Goal: Task Accomplishment & Management: Use online tool/utility

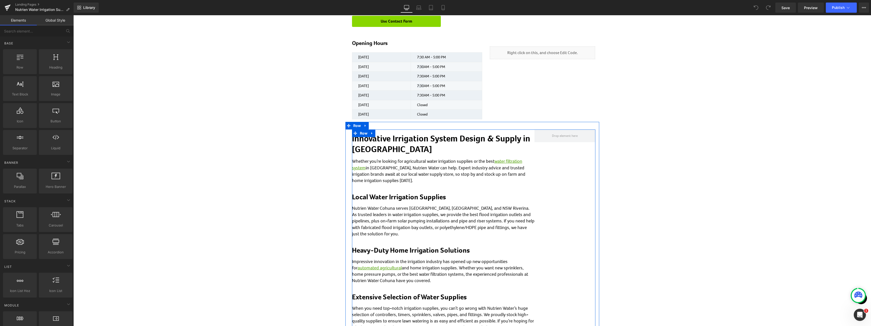
scroll to position [152, 0]
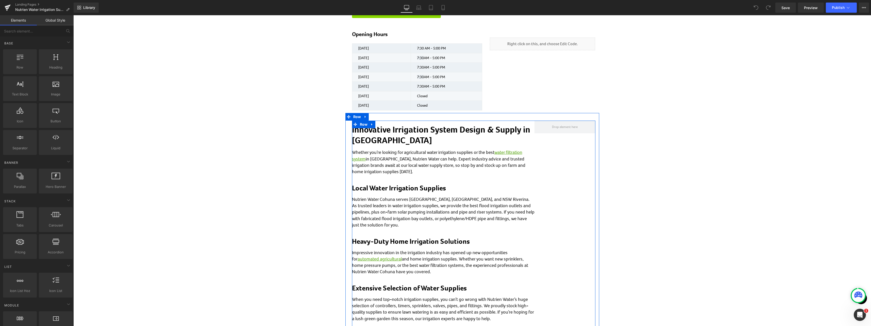
click at [464, 170] on p "Whether you’re looking for agricultural water irrigation supplies or the best w…" at bounding box center [443, 162] width 182 height 26
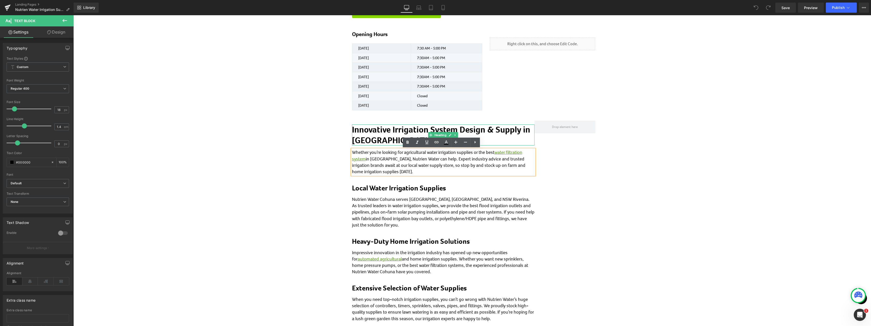
click at [503, 137] on h2 "Innovative Irrigation System Design & Supply in [GEOGRAPHIC_DATA]" at bounding box center [443, 134] width 182 height 21
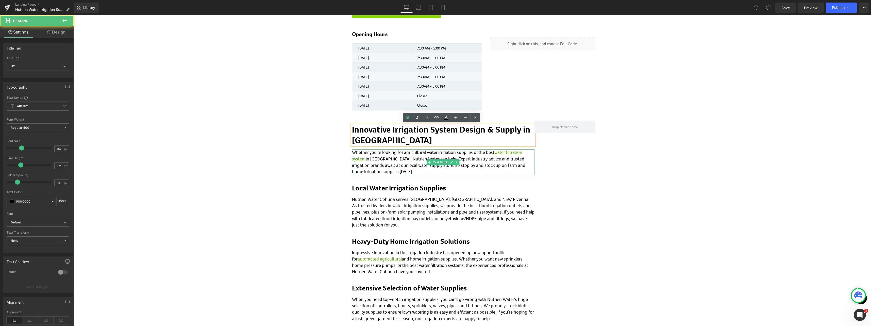
click at [496, 170] on p "Whether you’re looking for agricultural water irrigation supplies or the best w…" at bounding box center [443, 162] width 182 height 26
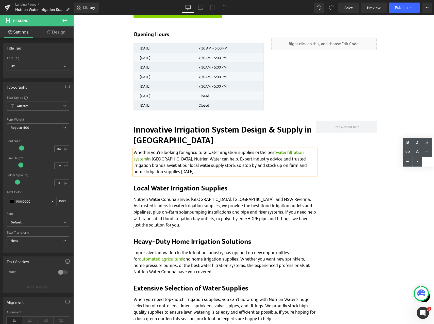
click at [194, 167] on p "Whether you’re looking for agricultural water irrigation supplies or the best w…" at bounding box center [224, 162] width 182 height 26
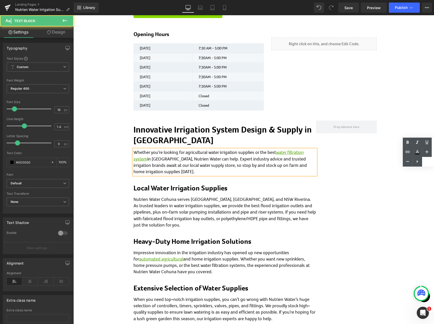
click at [158, 170] on p "Whether you’re looking for agricultural water irrigation supplies or the best w…" at bounding box center [224, 162] width 182 height 26
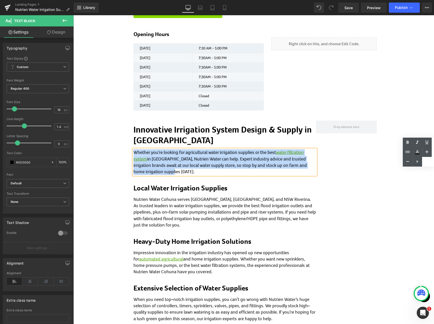
drag, startPoint x: 161, startPoint y: 173, endPoint x: 132, endPoint y: 150, distance: 36.8
click at [133, 150] on p "Whether you’re looking for agricultural water irrigation supplies or the best w…" at bounding box center [224, 162] width 182 height 26
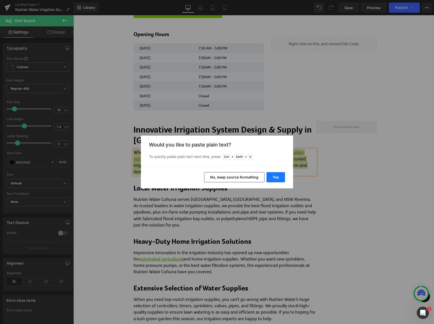
click at [274, 179] on button "Yes" at bounding box center [275, 177] width 19 height 10
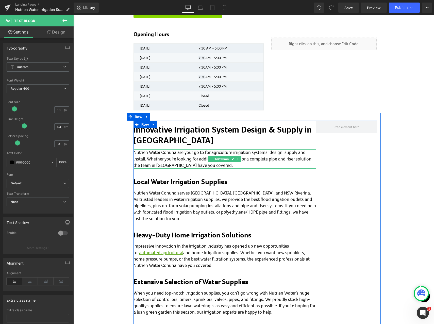
click at [206, 164] on p "Nutrien Water Cohuna are your go to for agriculture irrigation systems; design,…" at bounding box center [224, 158] width 182 height 19
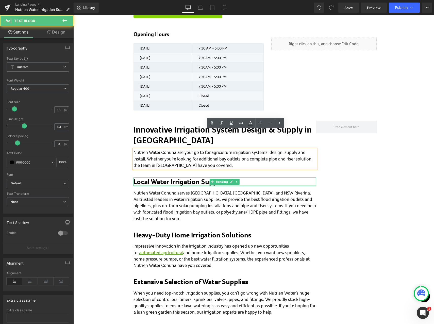
click at [197, 182] on h2 "Local Water Irrigation Supplies" at bounding box center [224, 181] width 182 height 9
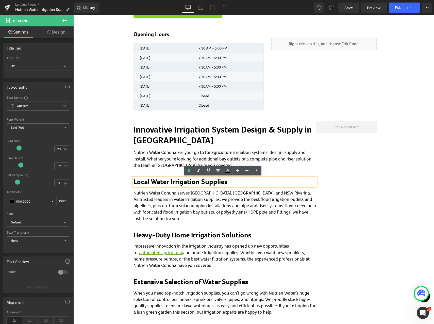
click at [167, 184] on h2 "Local Water Irrigation Supplies" at bounding box center [224, 181] width 182 height 9
drag, startPoint x: 230, startPoint y: 184, endPoint x: 132, endPoint y: 181, distance: 98.0
click at [133, 181] on h2 "Local Water Irrigation Supplies" at bounding box center [224, 181] width 182 height 9
paste div
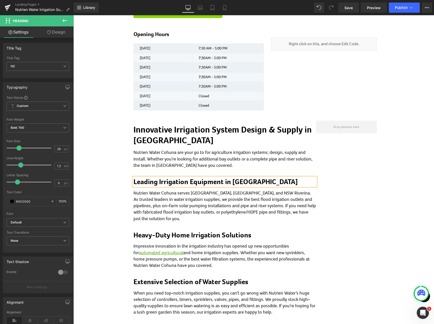
click at [197, 210] on p "Nutrien Water Cohuna serves [GEOGRAPHIC_DATA], [GEOGRAPHIC_DATA], and NSW River…" at bounding box center [224, 206] width 182 height 32
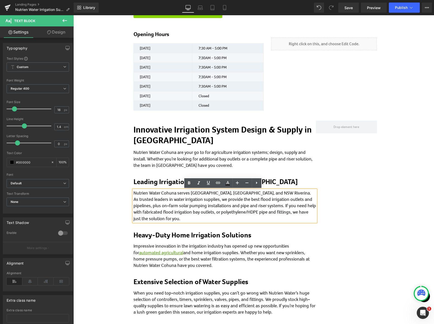
drag, startPoint x: 173, startPoint y: 220, endPoint x: 131, endPoint y: 193, distance: 49.6
click at [133, 193] on div "Nutrien Water Cohuna serves [GEOGRAPHIC_DATA], [GEOGRAPHIC_DATA], and NSW River…" at bounding box center [224, 206] width 182 height 32
click at [158, 210] on p "Nutrien Water Cohuna serves [GEOGRAPHIC_DATA], [GEOGRAPHIC_DATA], and NSW River…" at bounding box center [224, 206] width 182 height 32
drag, startPoint x: 171, startPoint y: 221, endPoint x: 132, endPoint y: 194, distance: 47.8
click at [133, 194] on p "Nutrien Water Cohuna serves [GEOGRAPHIC_DATA], [GEOGRAPHIC_DATA], and NSW River…" at bounding box center [224, 206] width 182 height 32
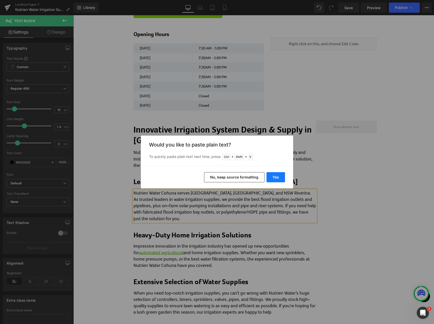
click at [275, 176] on button "Yes" at bounding box center [275, 177] width 19 height 10
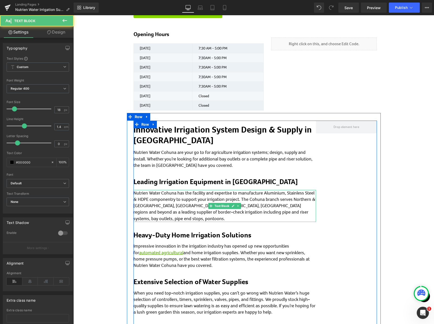
click at [225, 199] on p "Nutrien Water Cohuna has the facility and expertise to manufacture Aluminium, S…" at bounding box center [224, 206] width 182 height 32
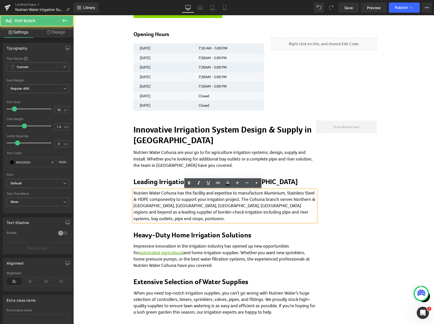
scroll to position [178, 0]
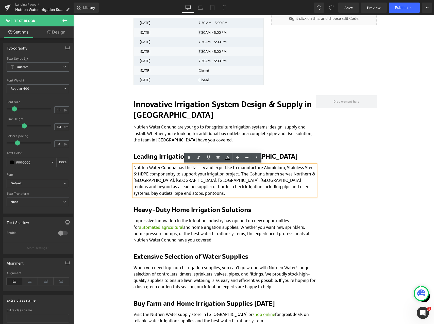
click at [185, 204] on div "Innovative Irrigation System Design & Supply in [GEOGRAPHIC_DATA] Heading Nutri…" at bounding box center [224, 209] width 182 height 229
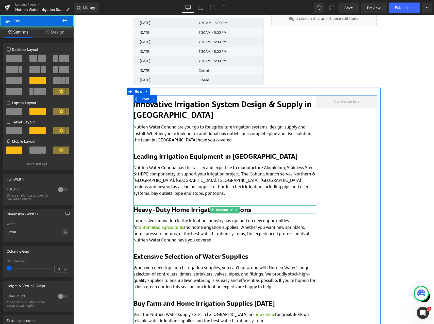
click at [201, 209] on h2 "Heavy-Duty Home Irrigation Solutions" at bounding box center [224, 209] width 182 height 9
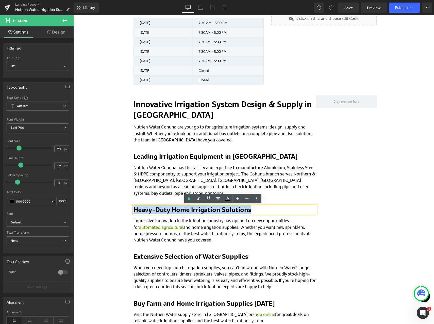
drag, startPoint x: 251, startPoint y: 211, endPoint x: 133, endPoint y: 210, distance: 118.0
click at [133, 210] on h2 "Heavy-Duty Home Irrigation Solutions" at bounding box center [224, 209] width 182 height 9
paste div
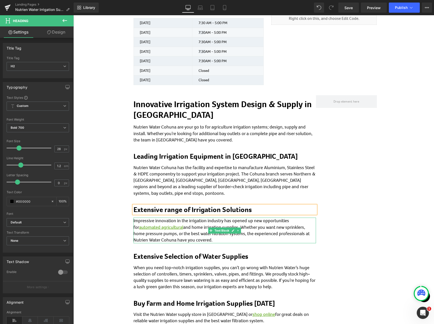
click at [173, 224] on p "Impressive innovation in the irrigation industry has opened up new opportunitie…" at bounding box center [224, 230] width 182 height 26
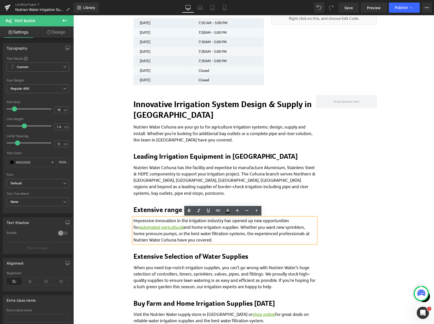
click at [213, 237] on p "Impressive innovation in the irrigation industry has opened up new opportunitie…" at bounding box center [224, 230] width 182 height 26
drag, startPoint x: 184, startPoint y: 240, endPoint x: 132, endPoint y: 220, distance: 55.3
click at [133, 220] on p "Impressive innovation in the irrigation industry has opened up new opportunitie…" at bounding box center [224, 230] width 182 height 26
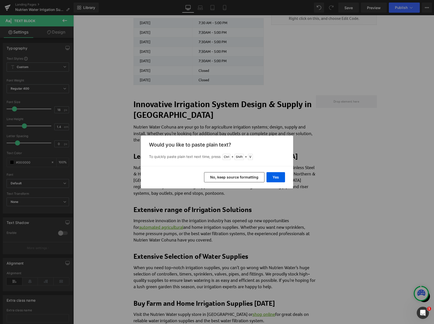
click at [248, 178] on button "No, keep source formatting" at bounding box center [234, 177] width 60 height 10
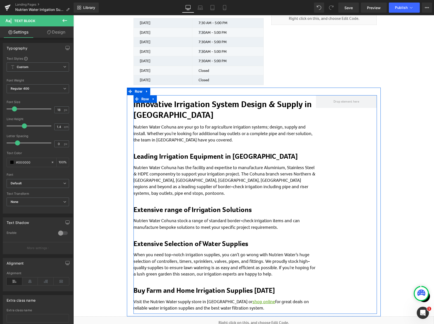
click at [220, 235] on div "Innovative Irrigation System Design & Supply in [GEOGRAPHIC_DATA] Heading Nutri…" at bounding box center [224, 203] width 182 height 216
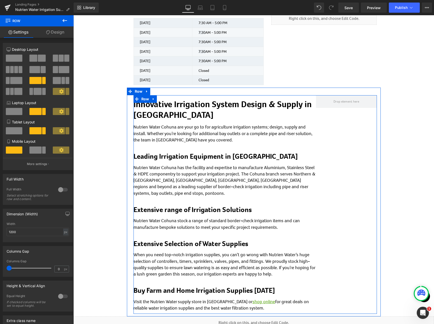
click at [73, 15] on div at bounding box center [73, 15] width 0 height 0
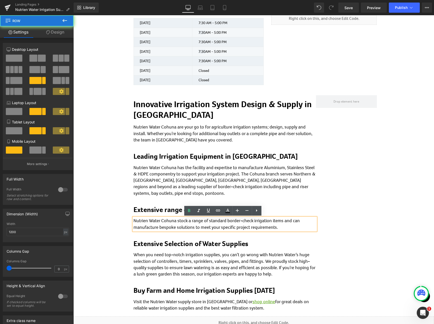
click at [212, 248] on div "Innovative Irrigation System Design & Supply in [GEOGRAPHIC_DATA] Heading Nutri…" at bounding box center [224, 203] width 182 height 216
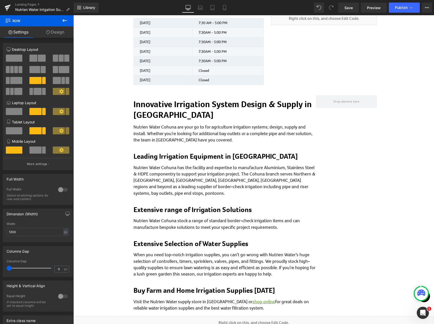
click at [212, 245] on span at bounding box center [212, 244] width 5 height 6
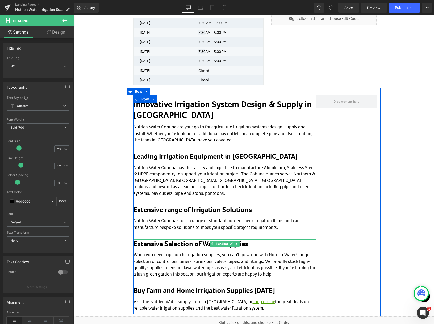
click at [175, 244] on h2 "Extensive Selection of Water Supplies" at bounding box center [224, 243] width 182 height 9
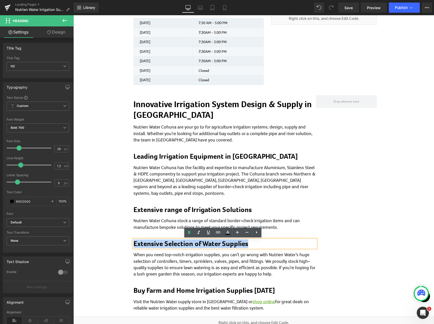
drag, startPoint x: 250, startPoint y: 244, endPoint x: 133, endPoint y: 240, distance: 117.3
click at [133, 240] on h2 "Extensive Selection of Water Supplies" at bounding box center [224, 243] width 182 height 9
paste div
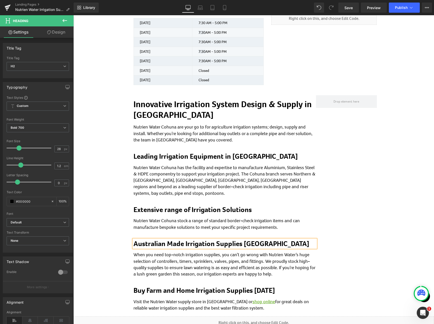
click at [170, 266] on p "When you need top-notch irrigation supplies, you can’t go wrong with Nutrien Wa…" at bounding box center [224, 264] width 182 height 26
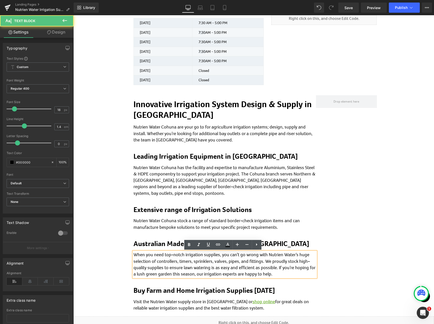
drag, startPoint x: 186, startPoint y: 267, endPoint x: 192, endPoint y: 266, distance: 5.9
click at [186, 267] on p "When you need top-notch irrigation supplies, you can’t go wrong with Nutrien Wa…" at bounding box center [224, 264] width 182 height 26
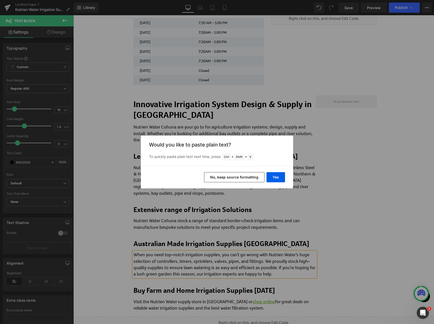
drag, startPoint x: 251, startPoint y: 179, endPoint x: 177, endPoint y: 163, distance: 74.9
click at [251, 178] on button "No, keep source formatting" at bounding box center [234, 177] width 60 height 10
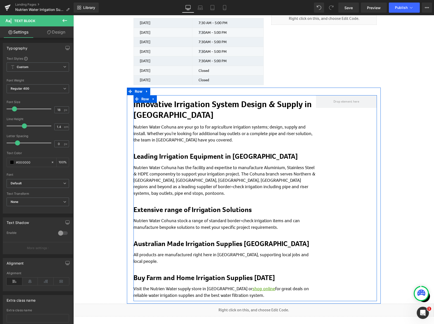
drag, startPoint x: 218, startPoint y: 272, endPoint x: 249, endPoint y: 273, distance: 30.7
click at [218, 275] on span "Heading" at bounding box center [222, 278] width 14 height 6
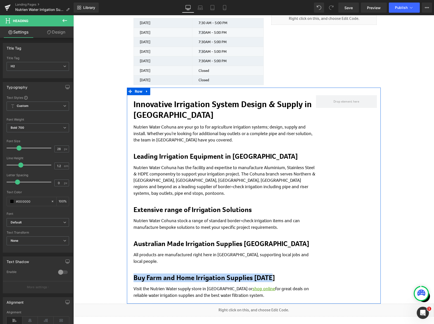
drag, startPoint x: 274, startPoint y: 272, endPoint x: 131, endPoint y: 272, distance: 143.4
click at [131, 272] on div "Innovative Irrigation System Design & Supply in [GEOGRAPHIC_DATA] Heading Nutri…" at bounding box center [255, 194] width 251 height 213
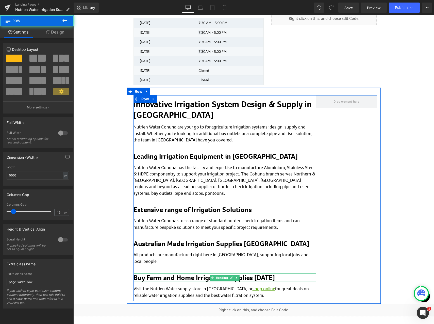
click at [153, 273] on h2 "Buy Farm and Home Irrigation Supplies [DATE]" at bounding box center [224, 277] width 182 height 9
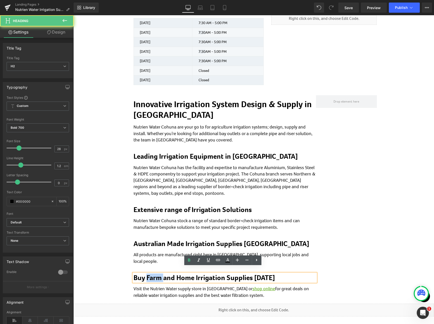
click at [153, 273] on h2 "Buy Farm and Home Irrigation Supplies [DATE]" at bounding box center [224, 277] width 182 height 9
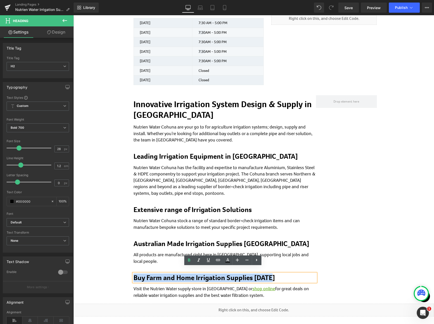
click at [153, 273] on h2 "Buy Farm and Home Irrigation Supplies [DATE]" at bounding box center [224, 277] width 182 height 9
paste div
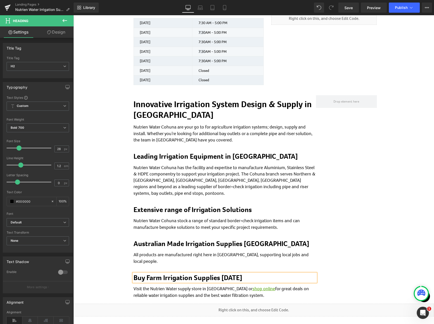
click at [162, 285] on p "Visit the Nutrien Water supply store in [GEOGRAPHIC_DATA] or shop online for gr…" at bounding box center [224, 291] width 182 height 13
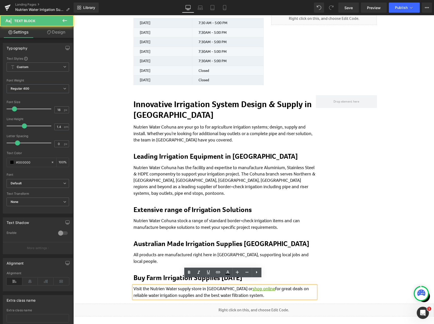
click at [245, 288] on p "Visit the Nutrien Water supply store in [GEOGRAPHIC_DATA] or shop online for gr…" at bounding box center [224, 291] width 182 height 13
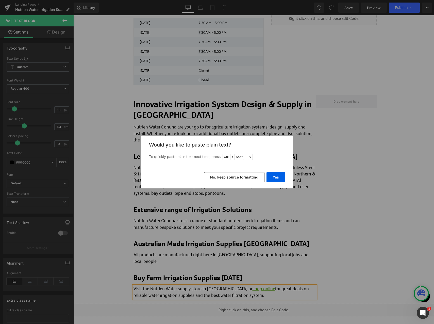
click at [247, 179] on button "No, keep source formatting" at bounding box center [234, 177] width 60 height 10
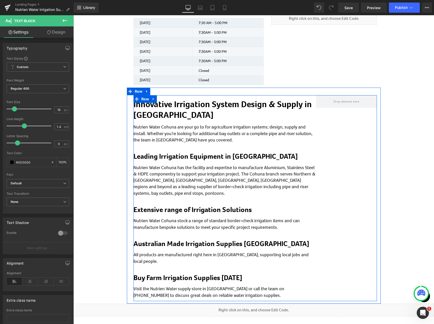
click at [266, 274] on div "Buy Farm Irrigation Supplies [DATE] Heading" at bounding box center [224, 277] width 182 height 9
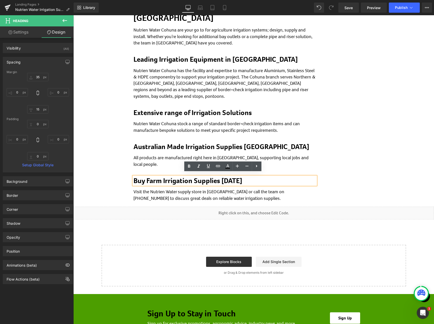
scroll to position [279, 0]
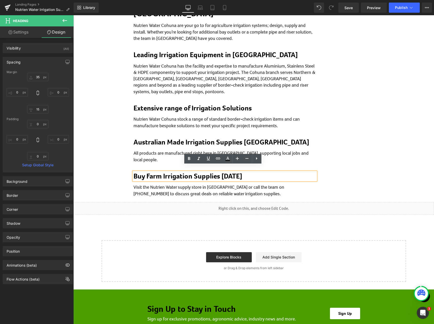
click at [339, 180] on div "Innovative Irrigation System Design & Supply in [GEOGRAPHIC_DATA] Heading Nutri…" at bounding box center [254, 97] width 243 height 206
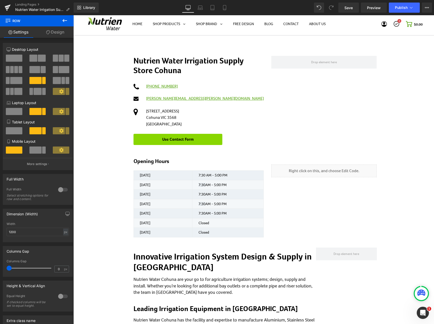
scroll to position [0, 0]
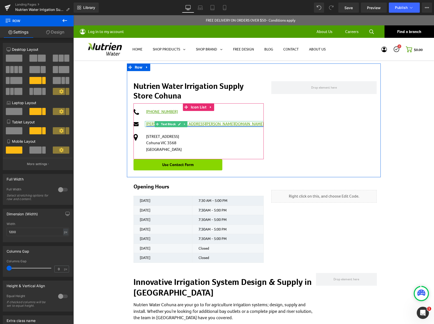
click at [147, 124] on link "[PERSON_NAME][EMAIL_ADDRESS][PERSON_NAME][DOMAIN_NAME]" at bounding box center [204, 123] width 117 height 5
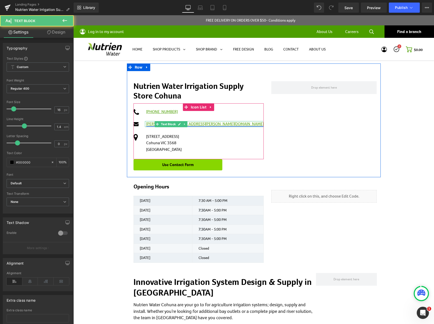
click at [147, 124] on link "[PERSON_NAME][EMAIL_ADDRESS][PERSON_NAME][DOMAIN_NAME]" at bounding box center [204, 123] width 117 height 5
click at [148, 124] on link "[PERSON_NAME][EMAIL_ADDRESS][PERSON_NAME][DOMAIN_NAME]" at bounding box center [204, 123] width 117 height 5
click at [156, 124] on icon at bounding box center [157, 124] width 3 height 3
click at [169, 125] on span "Text Block" at bounding box center [168, 124] width 17 height 6
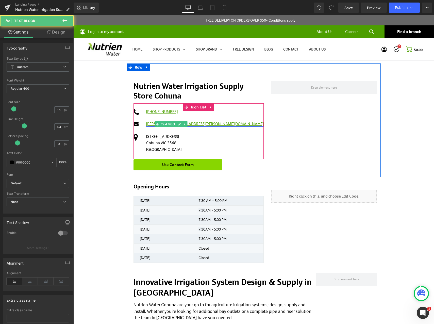
click at [189, 123] on link "[PERSON_NAME][EMAIL_ADDRESS][PERSON_NAME][DOMAIN_NAME]" at bounding box center [204, 123] width 117 height 5
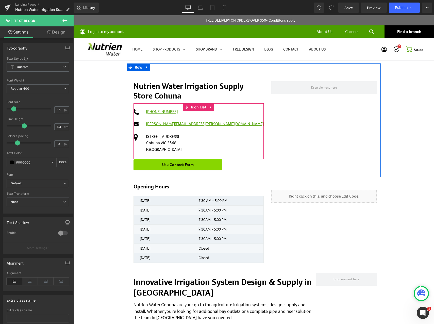
drag, startPoint x: 225, startPoint y: 129, endPoint x: 221, endPoint y: 126, distance: 5.2
click at [225, 129] on div "Icon [PHONE_NUMBER] Text Block Icon [PERSON_NAME][EMAIL_ADDRESS][PERSON_NAME][D…" at bounding box center [198, 133] width 130 height 51
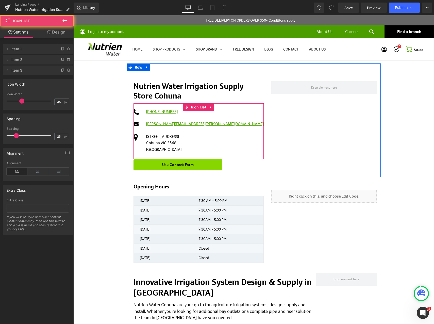
click at [213, 122] on div "Icon [PHONE_NUMBER] Text Block Icon [PERSON_NAME][EMAIL_ADDRESS][PERSON_NAME][D…" at bounding box center [198, 133] width 130 height 51
click at [216, 127] on div "Icon [PHONE_NUMBER] Text Block Icon [PERSON_NAME][EMAIL_ADDRESS][PERSON_NAME][D…" at bounding box center [198, 133] width 130 height 51
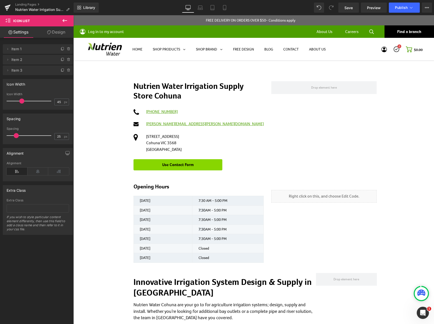
drag, startPoint x: 216, startPoint y: 127, endPoint x: 195, endPoint y: 130, distance: 20.5
click at [195, 130] on ul "Icon [PHONE_NUMBER] Text Block Icon [PERSON_NAME][EMAIL_ADDRESS][PERSON_NAME][D…" at bounding box center [198, 133] width 130 height 51
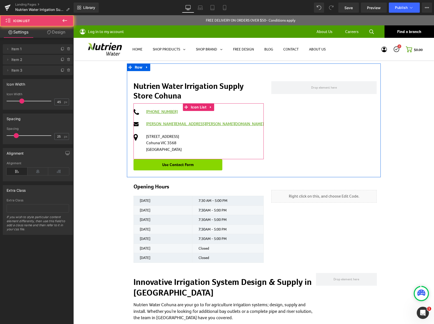
click at [162, 128] on ul "Icon [PHONE_NUMBER] Text Block Icon [PERSON_NAME][EMAIL_ADDRESS][PERSON_NAME][D…" at bounding box center [198, 133] width 130 height 51
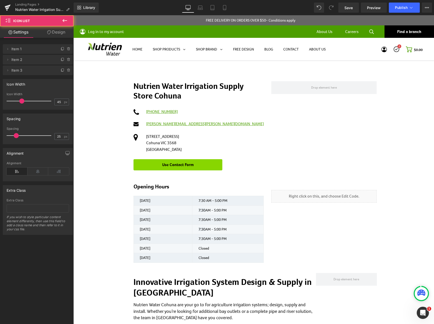
drag, startPoint x: 162, startPoint y: 128, endPoint x: 210, endPoint y: 138, distance: 48.5
click at [210, 138] on div "Icon [PHONE_NUMBER] Text Block Icon [PERSON_NAME][EMAIL_ADDRESS][PERSON_NAME][D…" at bounding box center [198, 133] width 130 height 51
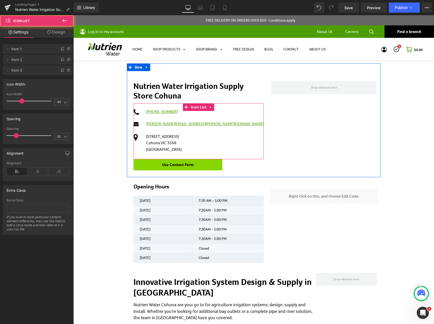
click at [192, 131] on ul "Icon [PHONE_NUMBER] Text Block Icon [PERSON_NAME][EMAIL_ADDRESS][PERSON_NAME][D…" at bounding box center [198, 133] width 130 height 51
click at [184, 125] on icon at bounding box center [184, 124] width 3 height 3
click at [170, 125] on icon at bounding box center [171, 124] width 3 height 3
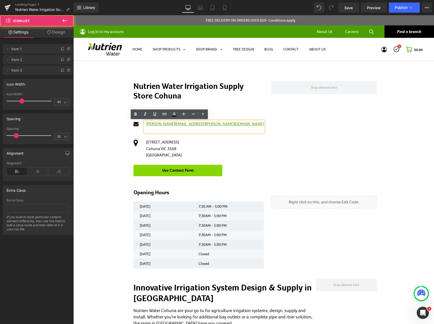
click at [202, 147] on div "Icon [PHONE_NUMBER] Text Block Icon [PERSON_NAME][EMAIL_ADDRESS][PERSON_NAME][D…" at bounding box center [198, 136] width 130 height 56
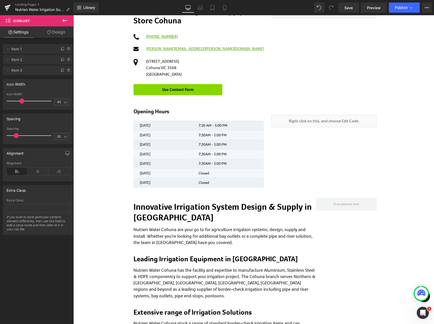
scroll to position [76, 0]
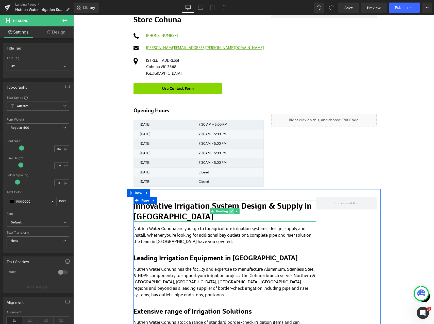
click at [229, 212] on link at bounding box center [231, 211] width 5 height 6
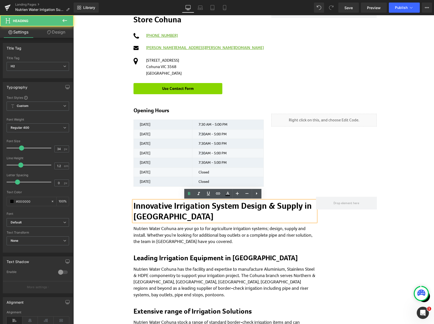
click at [210, 250] on div "Innovative Irrigation System Design & Supply in [GEOGRAPHIC_DATA] Heading Nutri…" at bounding box center [224, 298] width 182 height 203
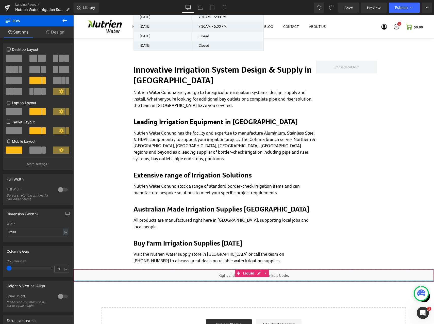
scroll to position [203, 0]
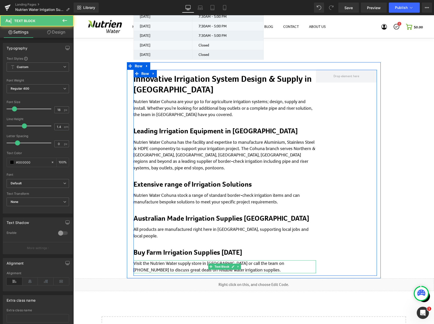
click at [173, 262] on p "Visit the Nutrien Water supply store in [GEOGRAPHIC_DATA] or call the team on […" at bounding box center [224, 266] width 182 height 13
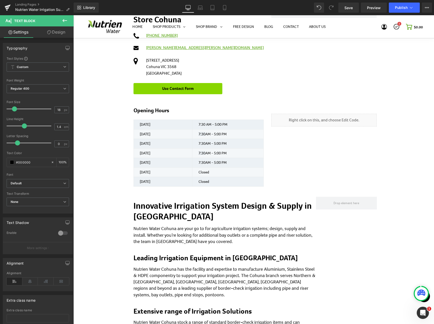
scroll to position [0, 0]
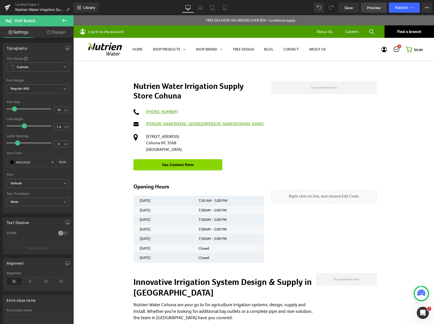
click at [375, 8] on span "Preview" at bounding box center [374, 7] width 14 height 5
click at [51, 32] on link "Design" at bounding box center [56, 31] width 37 height 11
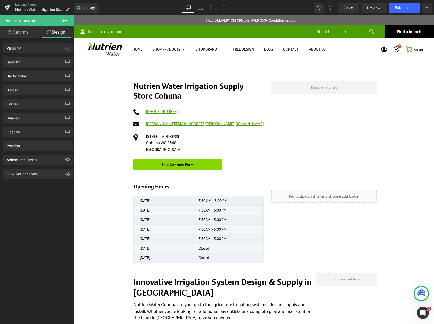
click at [28, 33] on link "Settings" at bounding box center [18, 31] width 37 height 11
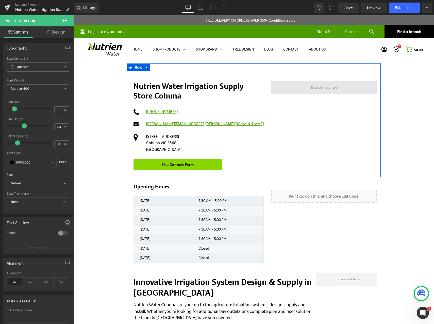
click at [310, 83] on span at bounding box center [323, 87] width 105 height 13
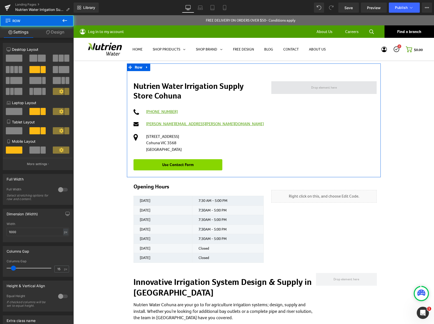
click at [312, 89] on span at bounding box center [323, 88] width 29 height 8
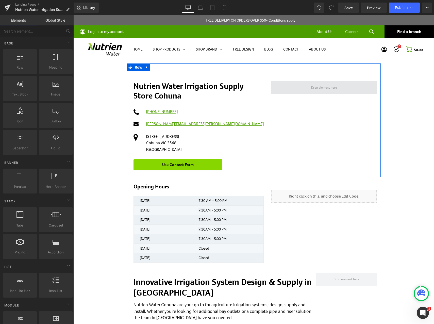
click at [338, 90] on span at bounding box center [323, 87] width 105 height 13
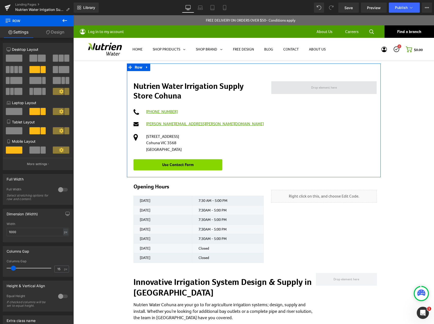
click at [290, 90] on span at bounding box center [323, 87] width 105 height 13
click at [48, 33] on icon at bounding box center [48, 32] width 4 height 4
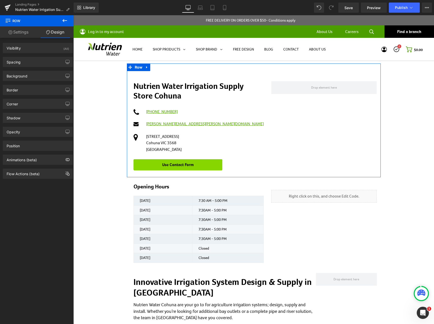
click at [22, 32] on link "Settings" at bounding box center [18, 31] width 37 height 11
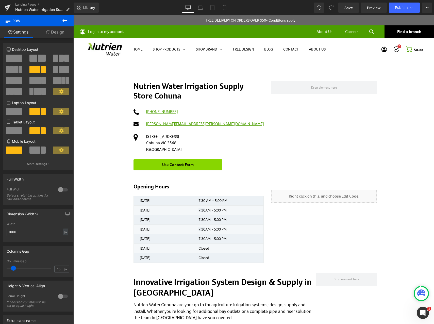
click at [398, 230] on div "Text Block Text Block Nutrien Water Irrigation Supply Store Cohuna Heading Icon…" at bounding box center [253, 311] width 361 height 500
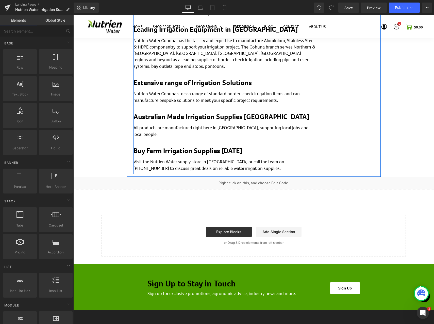
scroll to position [127, 0]
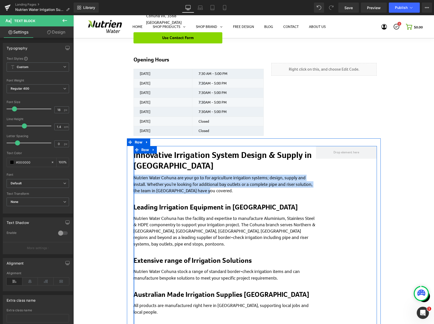
drag, startPoint x: 201, startPoint y: 191, endPoint x: 131, endPoint y: 177, distance: 71.2
click at [131, 177] on div "Innovative Irrigation System Design & Supply in [GEOGRAPHIC_DATA] Heading Nutri…" at bounding box center [255, 244] width 251 height 213
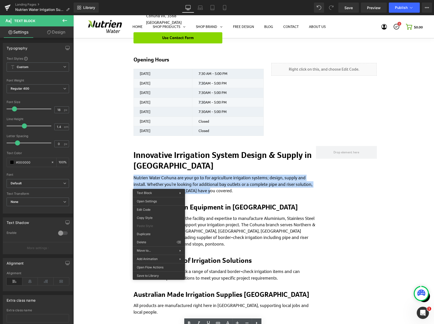
click at [206, 190] on p "Nutrien Water Cohuna are your go to for agriculture irrigation systems; design,…" at bounding box center [224, 184] width 182 height 19
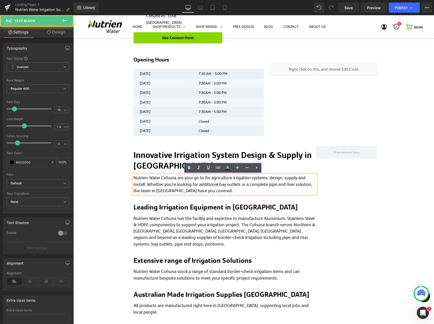
click at [176, 178] on p "Nutrien Water Cohuna are your go to for agriculture irrigation systems; design,…" at bounding box center [224, 184] width 182 height 19
click at [182, 182] on p "Nutrien Water Cohuna are your go to for agriculture irrigation systems; design,…" at bounding box center [224, 184] width 182 height 19
click at [193, 193] on p "Nutrien Water Cohuna are your go to for agriculture irrigation systems; design,…" at bounding box center [224, 184] width 182 height 19
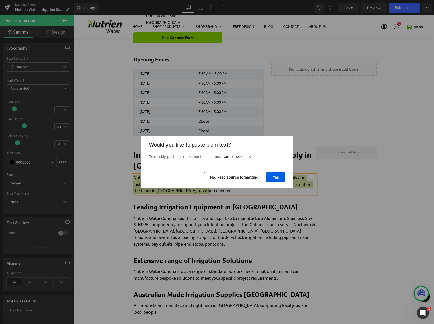
click at [224, 176] on button "No, keep source formatting" at bounding box center [234, 177] width 60 height 10
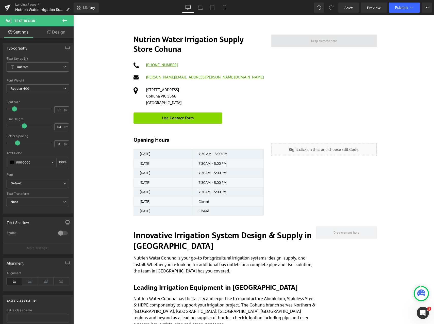
scroll to position [0, 0]
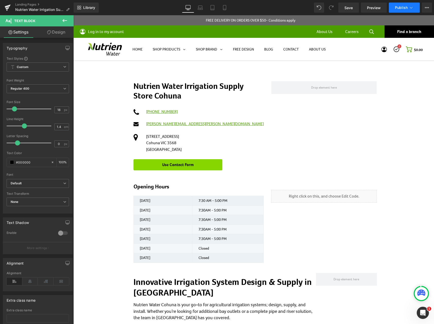
click at [401, 9] on span "Publish" at bounding box center [401, 8] width 13 height 4
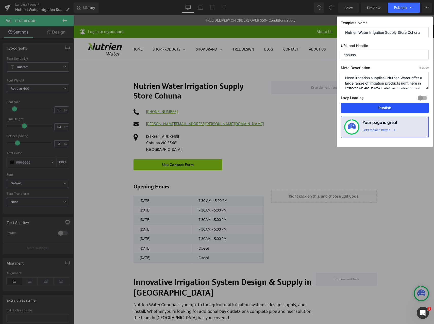
click at [388, 107] on button "Publish" at bounding box center [385, 108] width 88 height 10
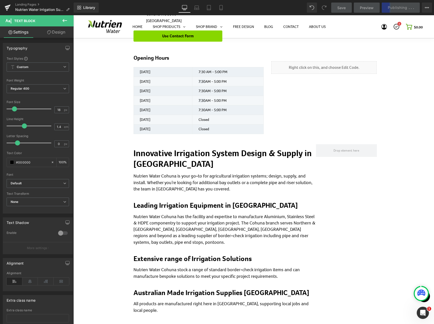
scroll to position [101, 0]
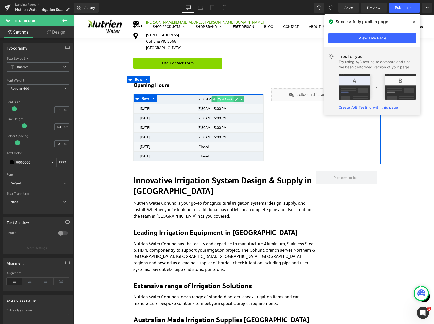
click at [217, 97] on span "Text Block" at bounding box center [225, 99] width 17 height 6
click at [195, 100] on div "7:30 AM - 5:00 PM" at bounding box center [228, 98] width 72 height 9
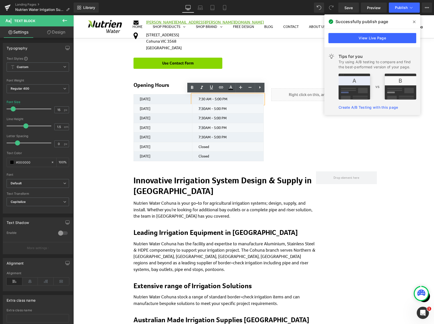
click at [196, 100] on div "7:30 AM - 5:00 PM" at bounding box center [228, 98] width 72 height 9
click at [215, 99] on p "7:30 AM - 5:00 PM" at bounding box center [230, 99] width 65 height 6
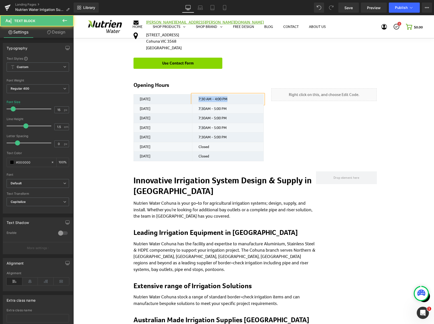
drag, startPoint x: 233, startPoint y: 98, endPoint x: 194, endPoint y: 97, distance: 39.1
click at [194, 97] on div "7:30 AM - 4:00 PM" at bounding box center [228, 98] width 72 height 9
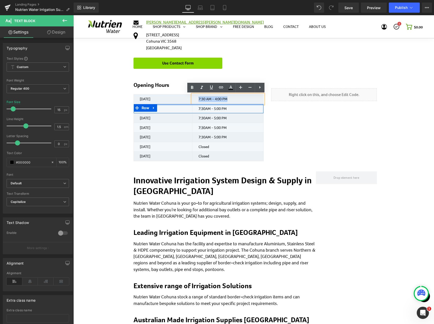
copy p "7:30 AM - 4:00 PM"
click at [252, 109] on p "7:30 AM - 5:00 PM" at bounding box center [230, 109] width 65 height 6
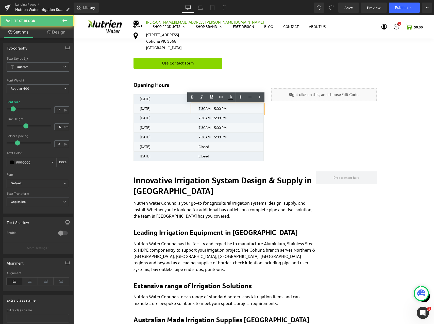
click at [245, 109] on p "7:30 AM - 5:00 PM" at bounding box center [230, 109] width 65 height 6
drag, startPoint x: 230, startPoint y: 108, endPoint x: 195, endPoint y: 110, distance: 35.3
click at [195, 110] on div "7:30 AM - 5:00 PM" at bounding box center [228, 108] width 72 height 9
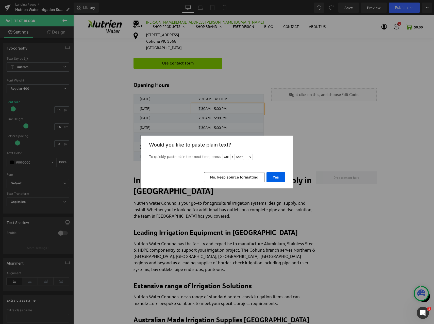
click at [235, 177] on button "No, keep source formatting" at bounding box center [234, 177] width 60 height 10
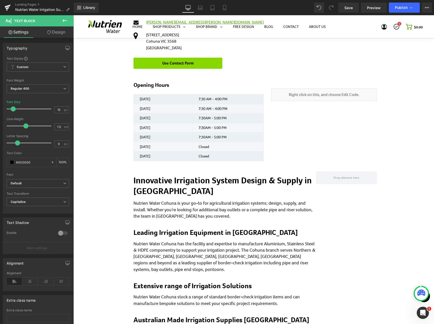
click at [226, 116] on span "Text Block" at bounding box center [225, 118] width 17 height 6
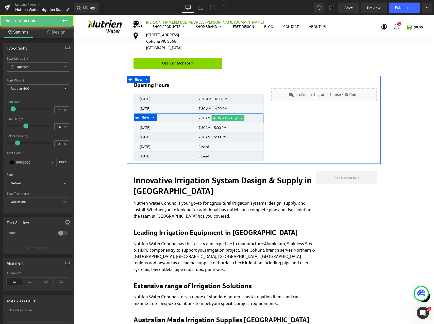
click at [201, 117] on span "7:30" at bounding box center [201, 118] width 7 height 4
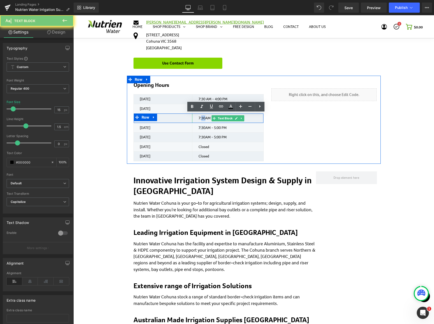
click at [202, 117] on span "7:30" at bounding box center [201, 118] width 7 height 4
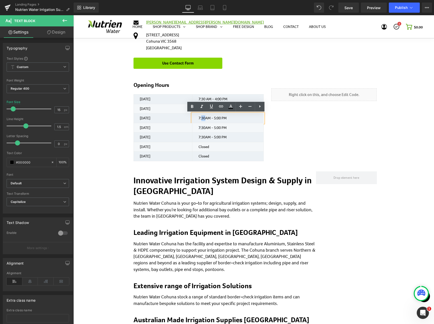
click at [202, 117] on span "7:30" at bounding box center [201, 118] width 7 height 4
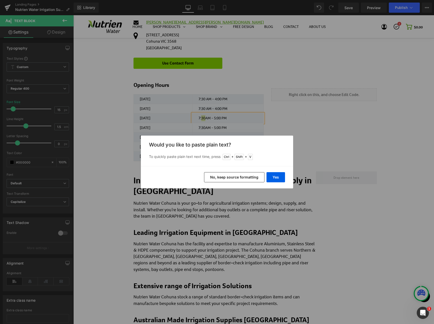
click at [253, 175] on button "No, keep source formatting" at bounding box center [234, 177] width 60 height 10
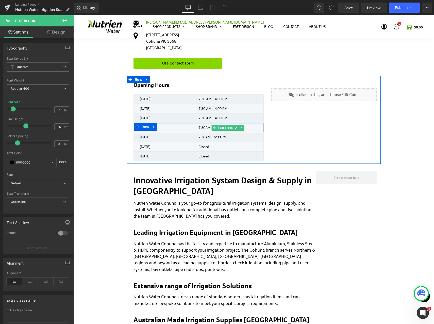
click at [204, 129] on p "7:30 AM - 5:00 PM" at bounding box center [230, 128] width 65 height 6
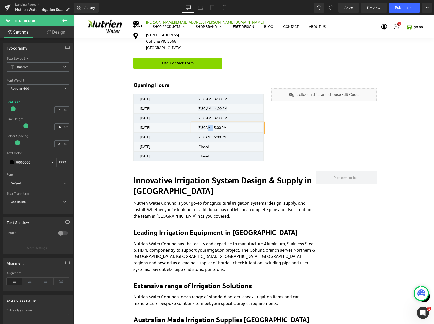
click at [204, 129] on p "7:30 AM - 5:00 PM" at bounding box center [230, 128] width 65 height 6
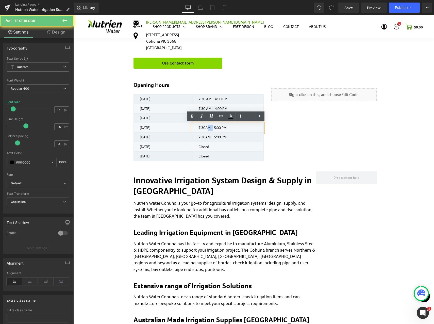
click at [204, 129] on p "7:30 AM - 5:00 PM" at bounding box center [230, 128] width 65 height 6
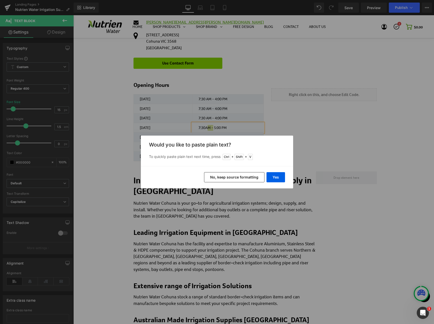
click at [242, 177] on button "No, keep source formatting" at bounding box center [234, 177] width 60 height 10
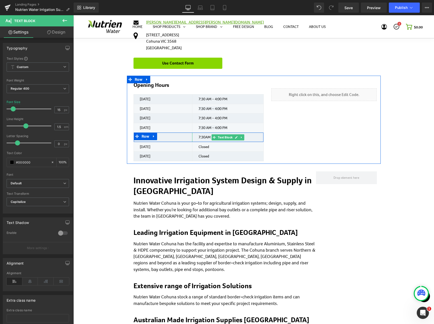
click at [200, 138] on span "7:30" at bounding box center [201, 137] width 7 height 4
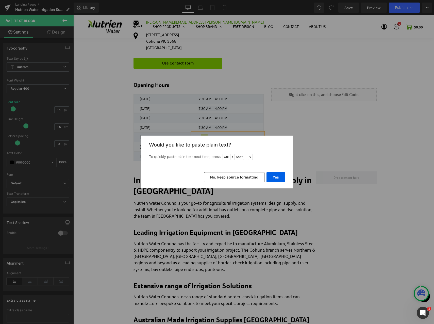
click at [257, 177] on button "No, keep source formatting" at bounding box center [234, 177] width 60 height 10
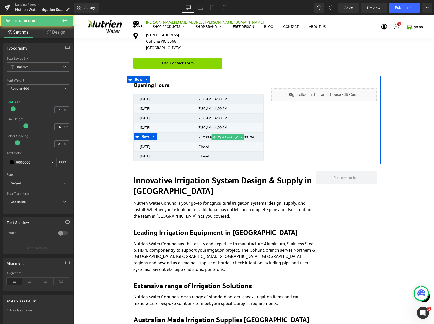
click at [203, 137] on p "7: 7:30 AM - 4:00 PM AM - 5:00 PM" at bounding box center [230, 137] width 65 height 6
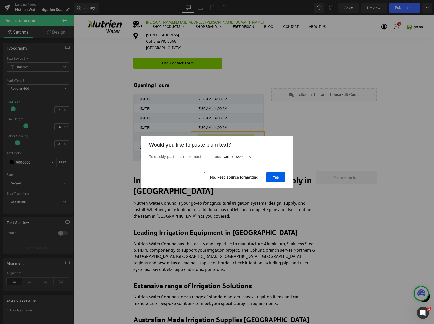
click at [238, 176] on button "No, keep source formatting" at bounding box center [234, 177] width 60 height 10
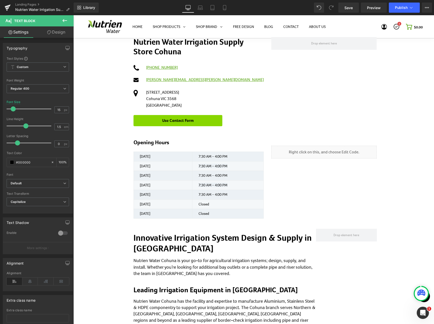
scroll to position [0, 0]
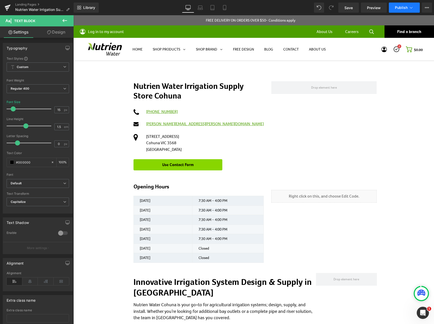
click at [407, 4] on button "Publish" at bounding box center [404, 8] width 31 height 10
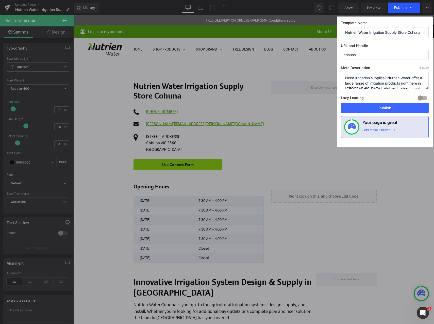
click at [401, 9] on span "Publish" at bounding box center [400, 7] width 13 height 5
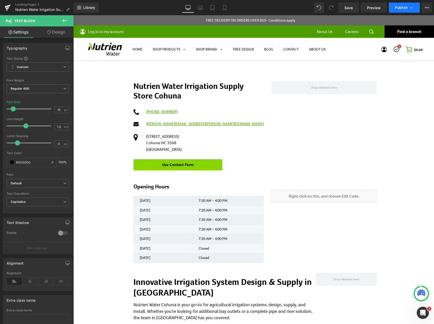
click at [398, 7] on span "Publish" at bounding box center [401, 8] width 13 height 4
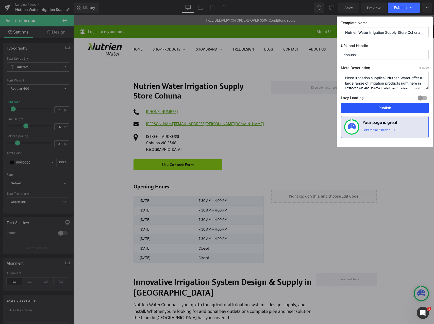
click at [374, 106] on button "Publish" at bounding box center [385, 108] width 88 height 10
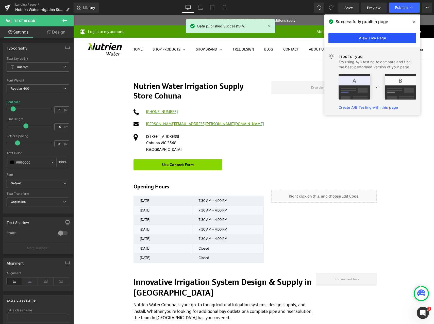
click at [394, 37] on link "View Live Page" at bounding box center [372, 38] width 88 height 10
